Goal: Navigation & Orientation: Find specific page/section

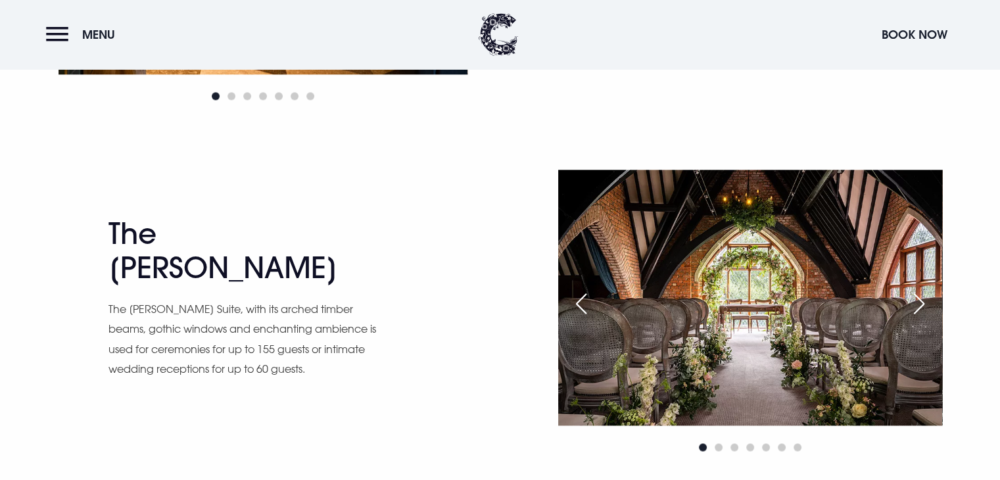
scroll to position [1802, 0]
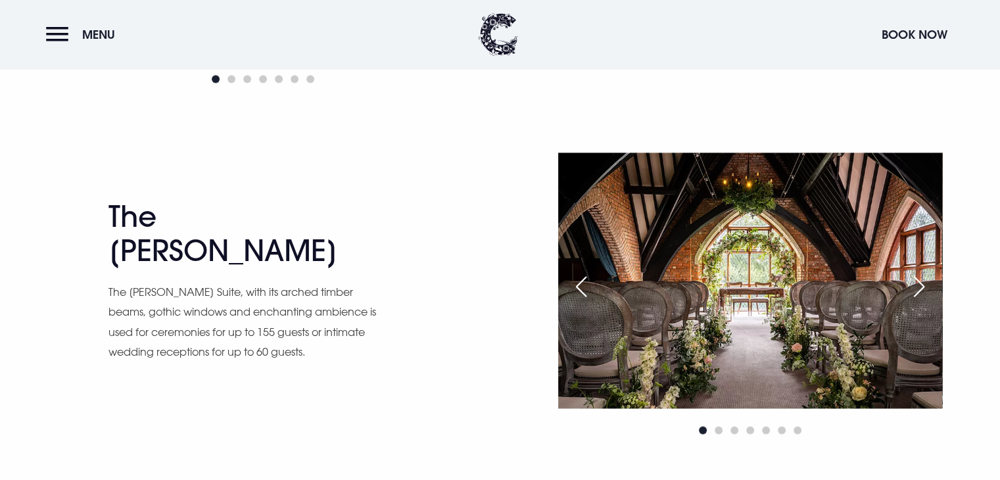
click at [926, 288] on div "Next slide" at bounding box center [919, 286] width 33 height 29
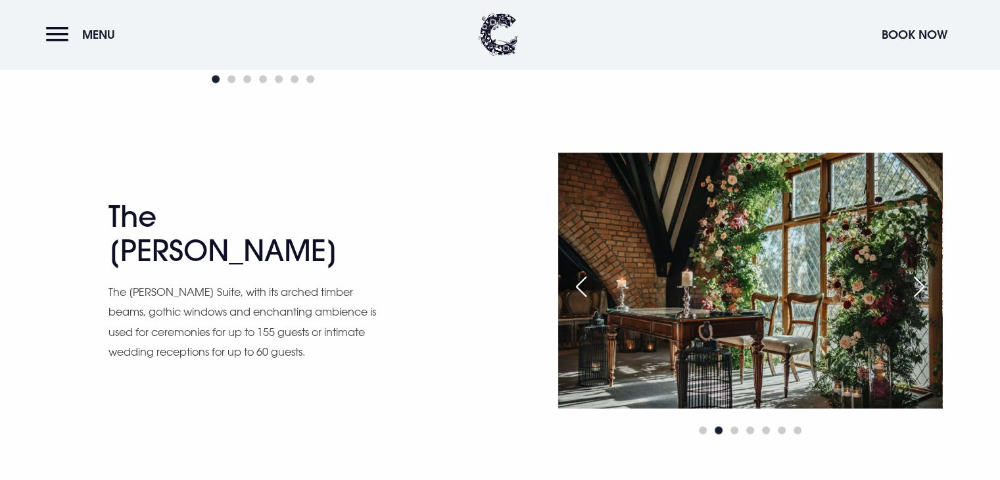
click at [926, 288] on div "Next slide" at bounding box center [919, 286] width 33 height 29
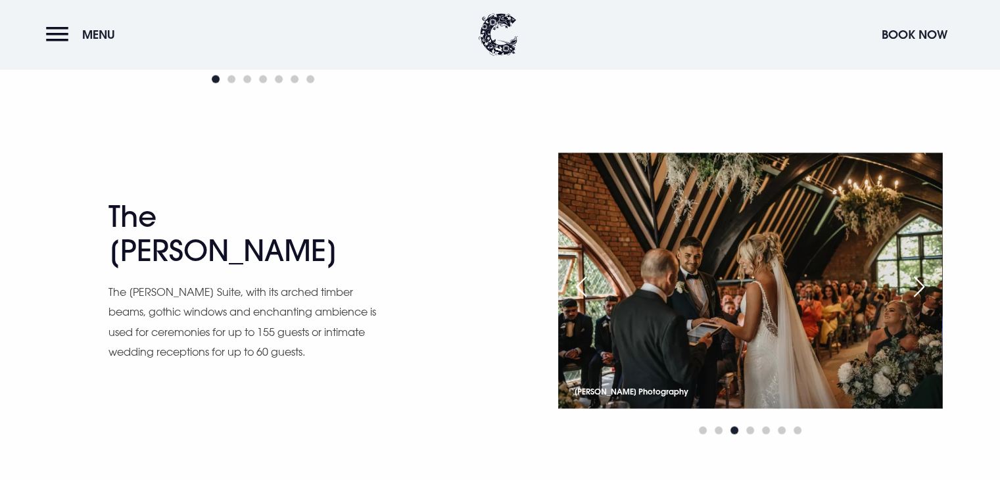
click at [926, 288] on div "Next slide" at bounding box center [919, 286] width 33 height 29
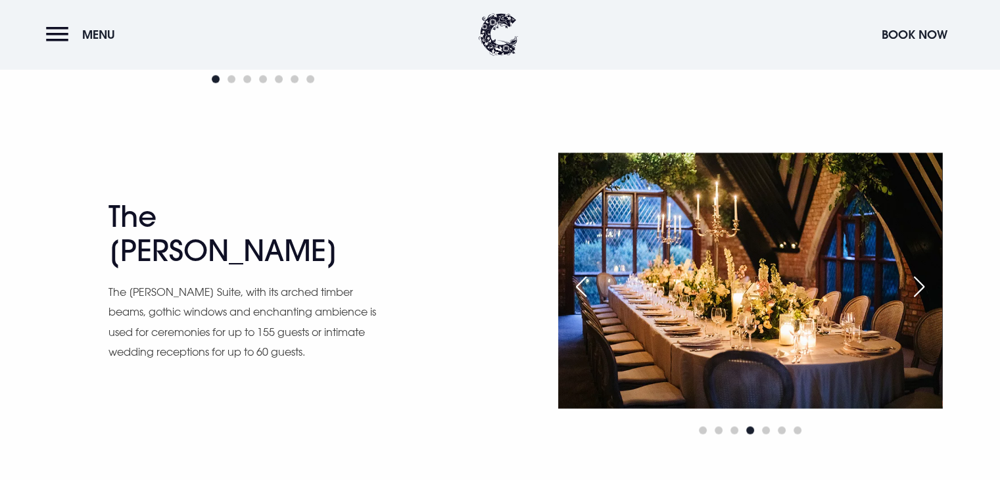
click at [926, 288] on div "Next slide" at bounding box center [919, 286] width 33 height 29
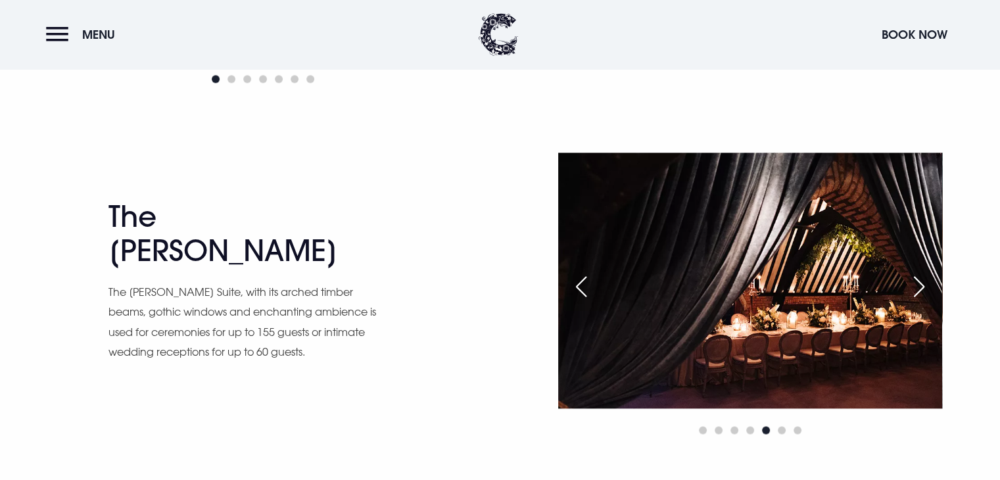
click at [921, 286] on div "Next slide" at bounding box center [919, 286] width 33 height 29
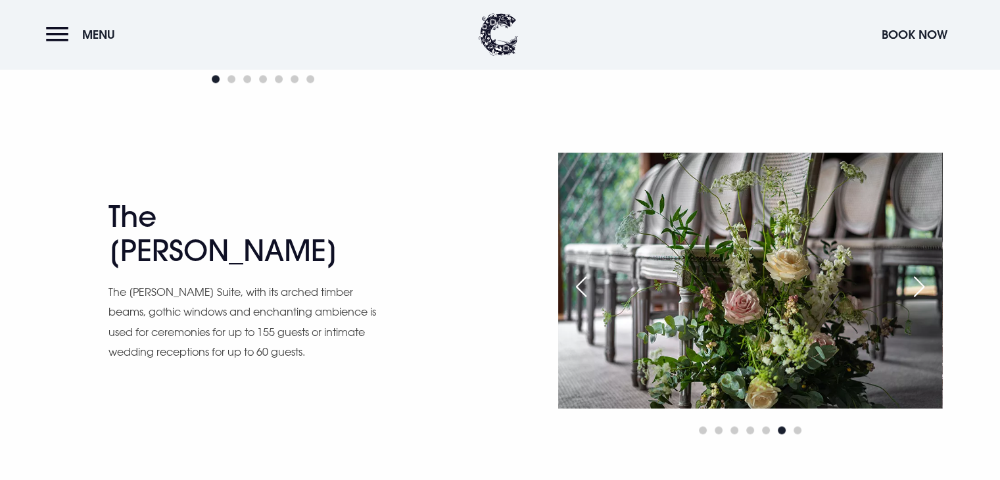
click at [921, 286] on div "Next slide" at bounding box center [919, 286] width 33 height 29
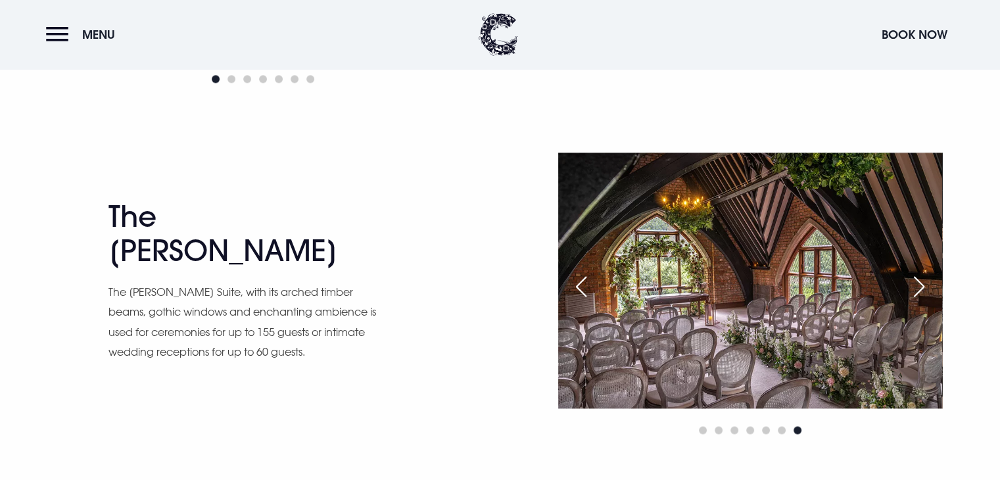
click at [921, 286] on div "Next slide" at bounding box center [919, 286] width 33 height 29
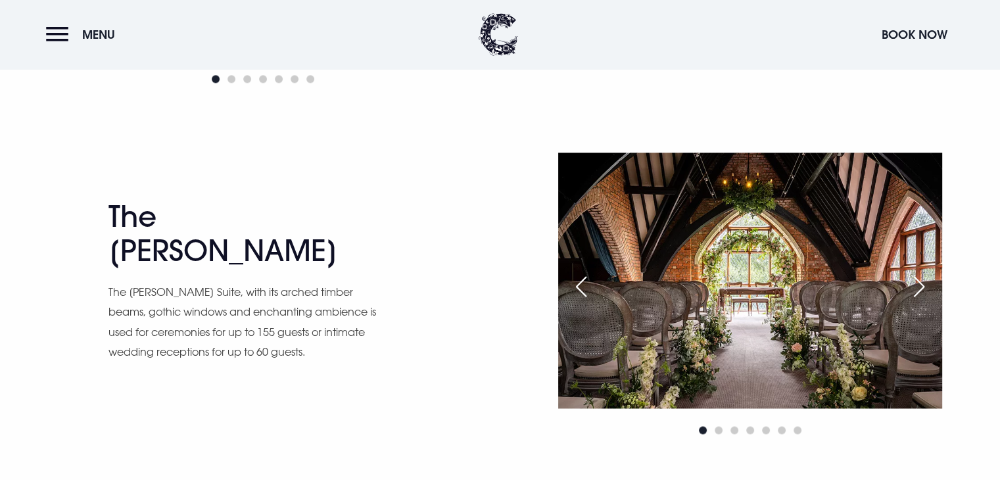
click at [584, 298] on div "Previous slide" at bounding box center [581, 286] width 33 height 29
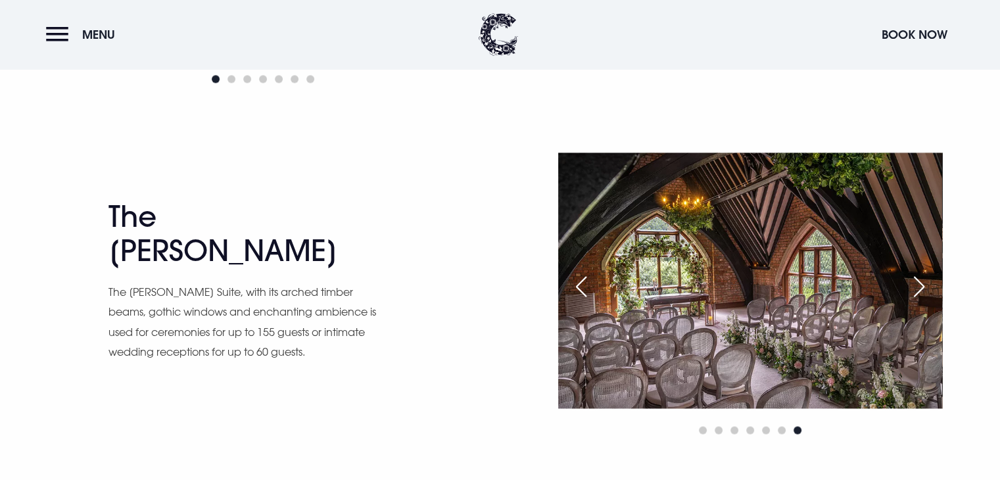
click at [584, 298] on div "Previous slide" at bounding box center [581, 286] width 33 height 29
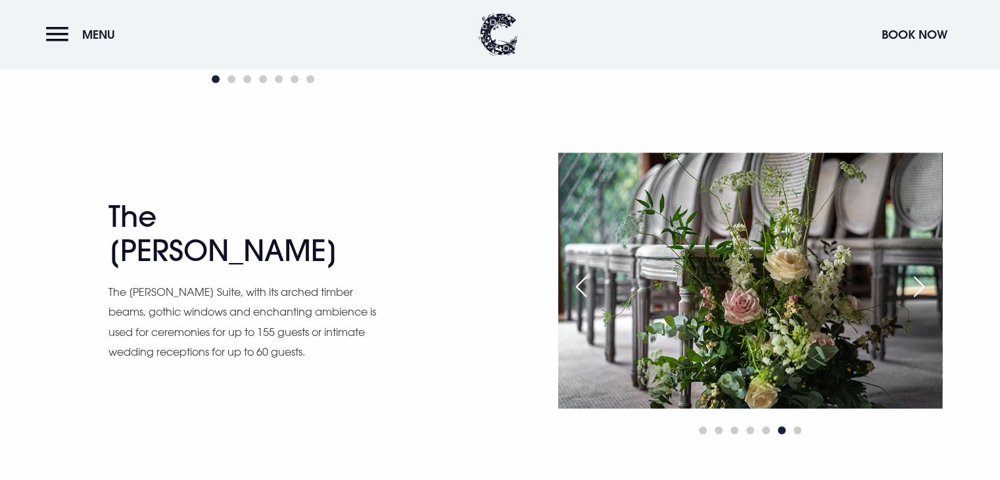
click at [584, 298] on div "Previous slide" at bounding box center [581, 286] width 33 height 29
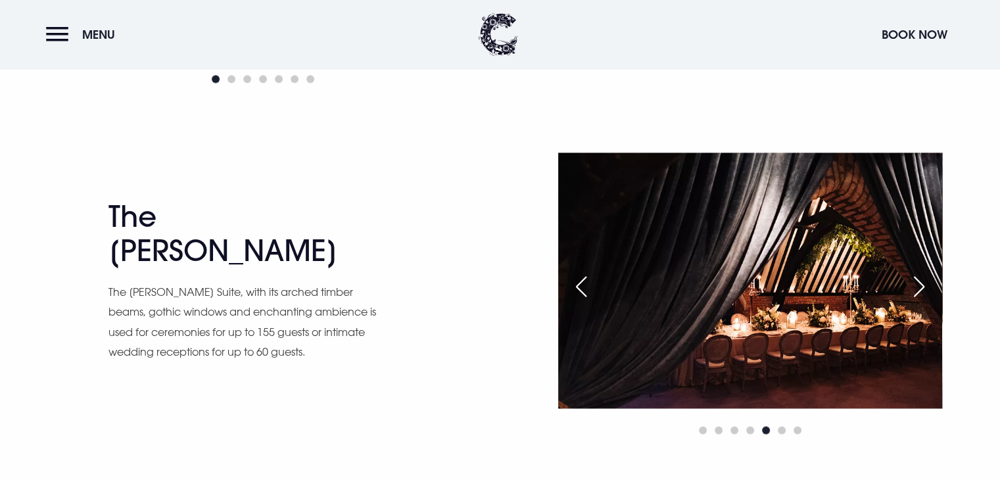
click at [584, 298] on div "Previous slide" at bounding box center [581, 286] width 33 height 29
